Goal: Task Accomplishment & Management: Complete application form

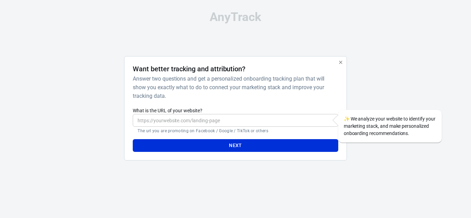
click at [298, 137] on div "Next" at bounding box center [235, 143] width 205 height 18
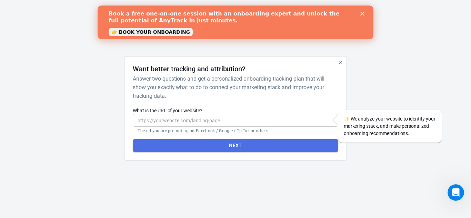
click at [302, 150] on button "Next" at bounding box center [235, 145] width 205 height 13
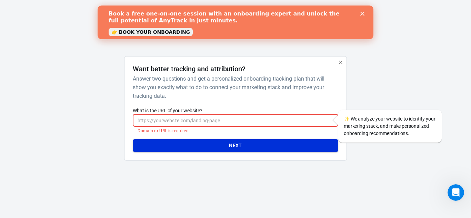
click at [298, 147] on button "Next" at bounding box center [235, 145] width 205 height 13
click at [368, 123] on div "✨ We analyze your website to identify your marketing stack, and make personaliz…" at bounding box center [389, 126] width 103 height 33
click at [370, 84] on div at bounding box center [380, 111] width 56 height 110
click at [342, 63] on icon "button" at bounding box center [340, 62] width 3 height 3
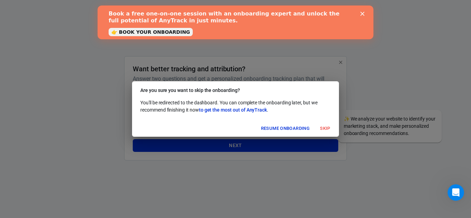
click at [326, 127] on button "Skip" at bounding box center [325, 128] width 22 height 11
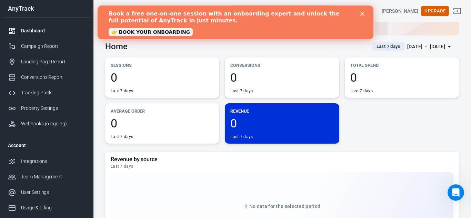
scroll to position [72, 0]
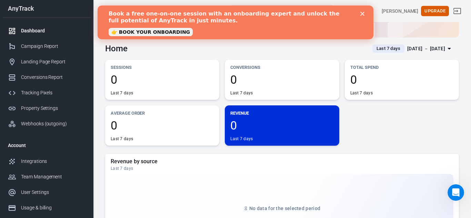
click at [253, 128] on span "0" at bounding box center [281, 126] width 103 height 12
click at [50, 66] on link "Landing Page Report" at bounding box center [46, 62] width 88 height 16
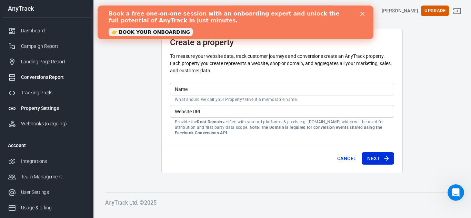
click at [52, 72] on link "Conversions Report" at bounding box center [46, 78] width 88 height 16
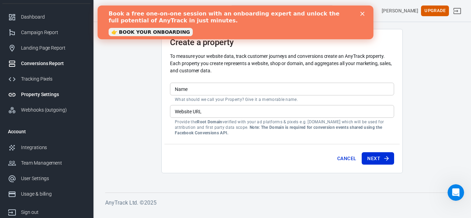
scroll to position [13, 0]
click at [48, 66] on div "Conversions Report" at bounding box center [53, 64] width 64 height 7
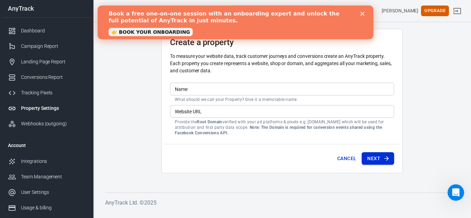
click at [383, 157] on icon "submit" at bounding box center [386, 158] width 7 height 7
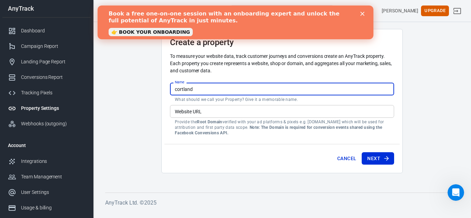
type input "cortland"
click at [374, 120] on p "Provide the Root Domain verified with your ad platforms & pixels e.g. [DOMAIN_N…" at bounding box center [282, 127] width 215 height 17
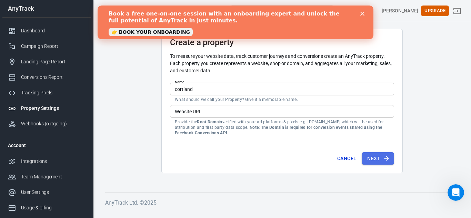
click at [387, 157] on icon "submit" at bounding box center [386, 158] width 7 height 7
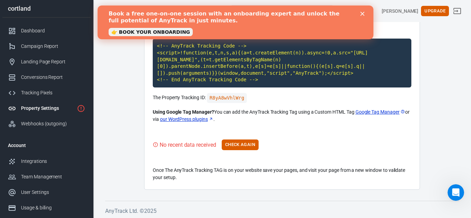
scroll to position [66, 0]
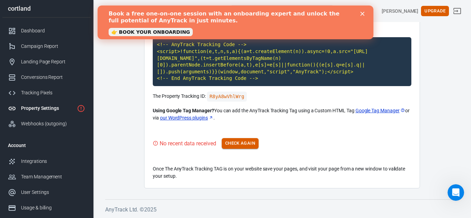
click at [243, 142] on button "Check Again" at bounding box center [240, 143] width 37 height 11
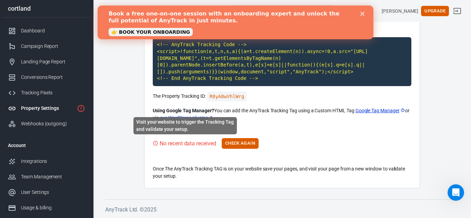
click at [190, 145] on div "No recent data received" at bounding box center [188, 143] width 57 height 9
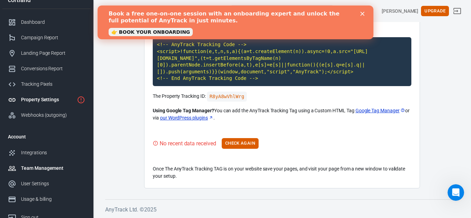
scroll to position [0, 0]
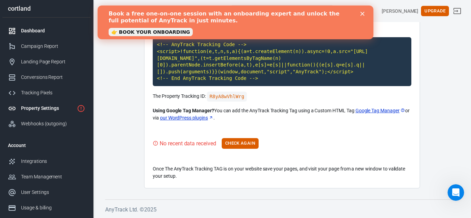
click at [38, 30] on div "Dashboard" at bounding box center [53, 30] width 64 height 7
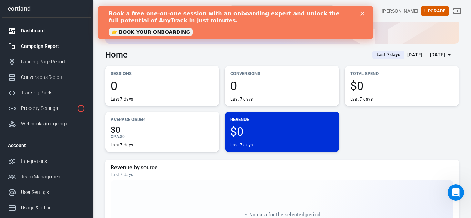
click at [44, 47] on div "Campaign Report" at bounding box center [53, 46] width 64 height 7
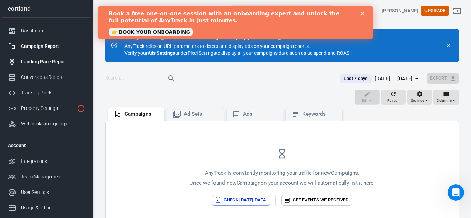
click at [46, 65] on div "Landing Page Report" at bounding box center [53, 61] width 64 height 7
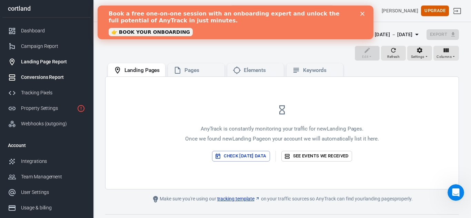
click at [49, 82] on link "Conversions Report" at bounding box center [46, 78] width 88 height 16
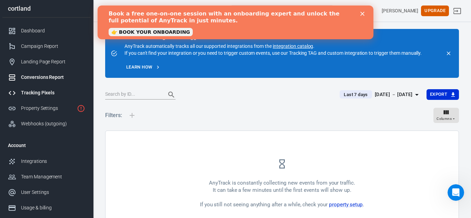
click at [50, 94] on div "Tracking Pixels" at bounding box center [53, 92] width 64 height 7
